Goal: Information Seeking & Learning: Learn about a topic

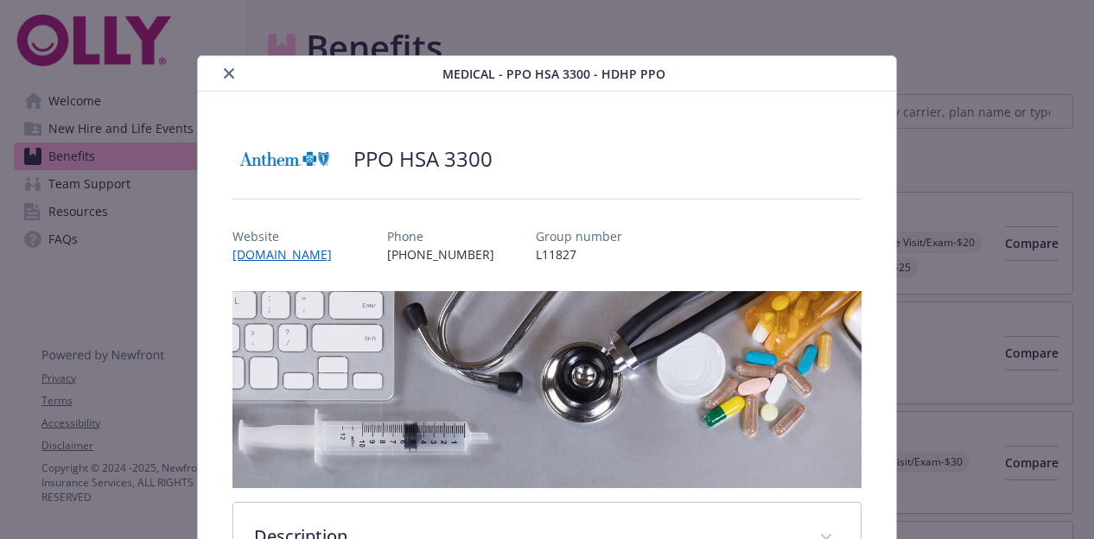
scroll to position [1412, 0]
